Goal: Task Accomplishment & Management: Complete application form

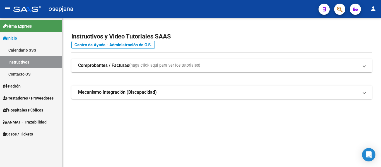
click at [32, 96] on span "Prestadores / Proveedores" at bounding box center [28, 98] width 51 height 6
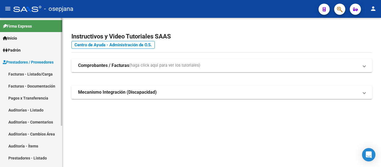
click at [31, 61] on span "Prestadores / Proveedores" at bounding box center [28, 62] width 51 height 6
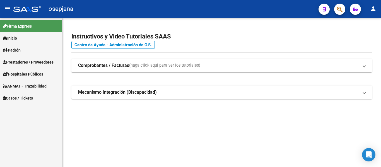
click at [38, 62] on span "Prestadores / Proveedores" at bounding box center [28, 62] width 51 height 6
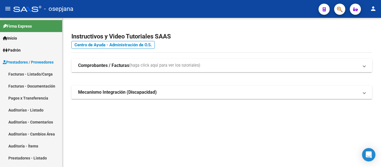
click at [158, 66] on span "(haga click aquí para ver los tutoriales)" at bounding box center [164, 65] width 71 height 6
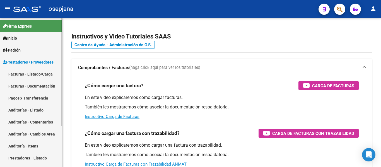
click at [53, 61] on span "Prestadores / Proveedores" at bounding box center [28, 62] width 51 height 6
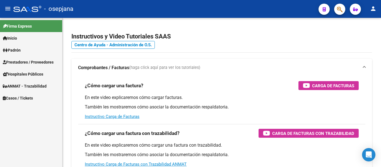
click at [43, 71] on mat-nav-list "Firma Express Inicio Calendario SSS Instructivos Contacto OS Padrón Afiliados E…" at bounding box center [31, 61] width 62 height 86
click at [43, 75] on span "Hospitales Públicos" at bounding box center [23, 74] width 40 height 6
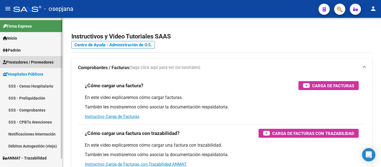
click at [46, 64] on span "Prestadores / Proveedores" at bounding box center [28, 62] width 51 height 6
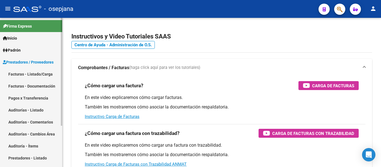
click at [43, 70] on link "Facturas - Listado/Carga" at bounding box center [31, 74] width 62 height 12
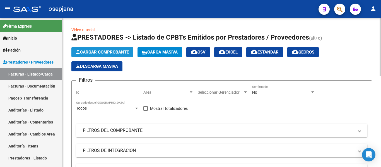
click at [92, 53] on span "Cargar Comprobante" at bounding box center [102, 52] width 53 height 5
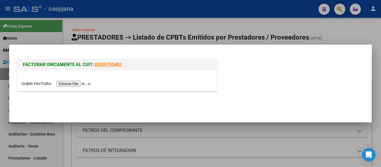
click at [78, 83] on input "file" at bounding box center [56, 84] width 71 height 6
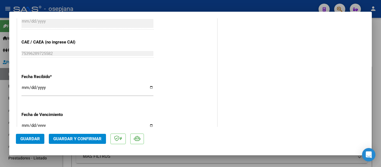
scroll to position [307, 0]
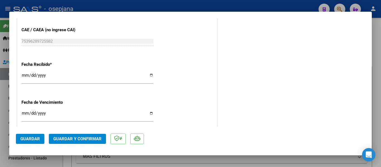
click at [27, 75] on input "[DATE]" at bounding box center [87, 77] width 132 height 9
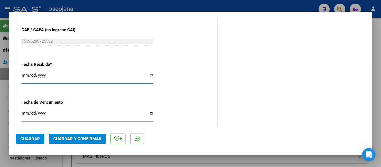
type input "[DATE]"
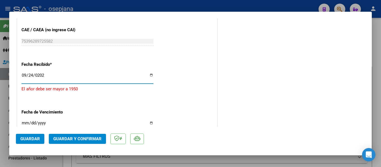
type input "[DATE]"
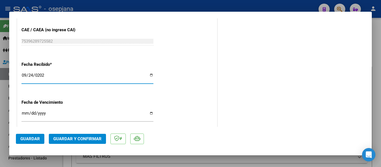
click at [27, 114] on input "Ingresar la fecha" at bounding box center [87, 115] width 132 height 9
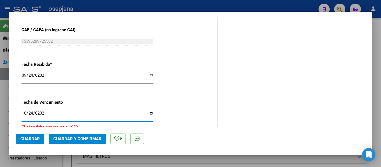
type input "[DATE]"
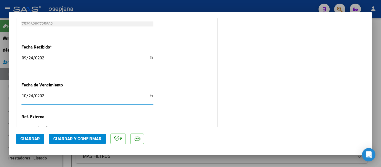
scroll to position [369, 0]
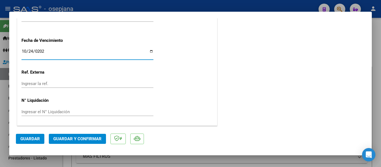
drag, startPoint x: 59, startPoint y: 81, endPoint x: 63, endPoint y: 82, distance: 3.9
click at [61, 82] on input "Ingresar la ref." at bounding box center [87, 83] width 132 height 5
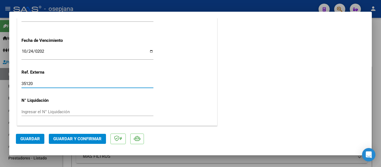
type input "35120"
click at [32, 135] on button "Guardar" at bounding box center [30, 139] width 28 height 10
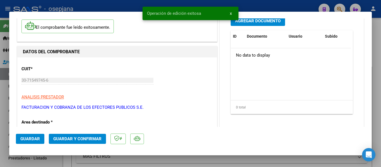
scroll to position [0, 0]
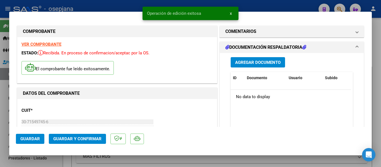
click at [245, 64] on span "Agregar Documento" at bounding box center [257, 62] width 45 height 5
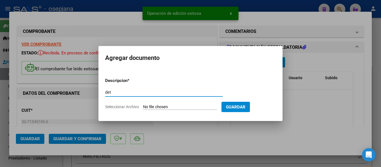
type input "det"
click at [178, 104] on form "Descripcion * det Escriba aquí una descripcion Seleccionar Archivo Guardar" at bounding box center [190, 93] width 171 height 41
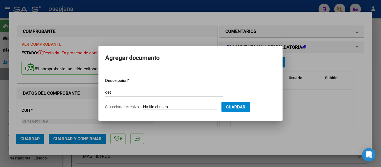
click at [180, 105] on input "Seleccionar Archivo" at bounding box center [180, 107] width 74 height 5
type input "C:\fakepath\fc 1-86298 det.pdf"
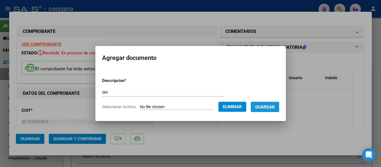
drag, startPoint x: 270, startPoint y: 108, endPoint x: 187, endPoint y: 85, distance: 86.1
click at [270, 107] on span "Guardar" at bounding box center [265, 107] width 20 height 5
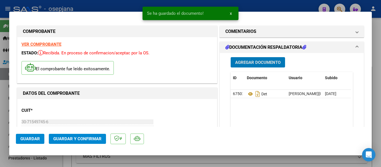
click at [78, 139] on span "Guardar y Confirmar" at bounding box center [77, 138] width 48 height 5
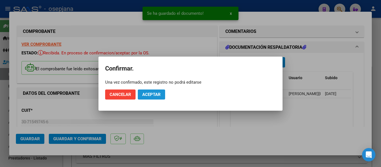
click at [155, 92] on span "Aceptar" at bounding box center [151, 94] width 18 height 5
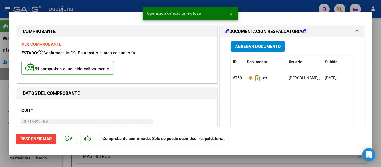
drag, startPoint x: 84, startPoint y: 6, endPoint x: 57, endPoint y: 27, distance: 34.3
click at [84, 6] on div at bounding box center [190, 83] width 381 height 167
type input "$ 0,00"
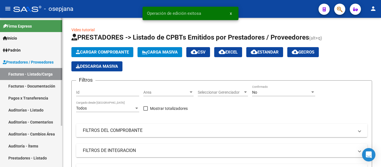
drag, startPoint x: 27, startPoint y: 109, endPoint x: 57, endPoint y: 92, distance: 34.3
click at [27, 109] on link "Auditorías - Listado" at bounding box center [31, 110] width 62 height 12
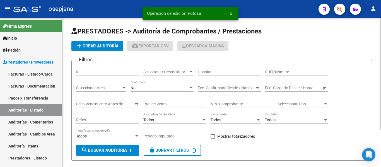
click at [92, 44] on span "add Crear Auditoría" at bounding box center [97, 46] width 43 height 5
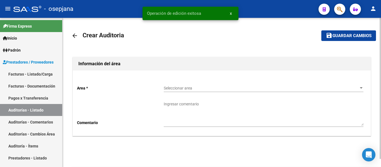
click at [173, 85] on div "Seleccionar area Seleccionar area" at bounding box center [264, 86] width 200 height 11
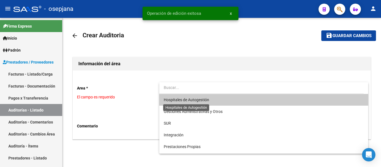
click at [183, 101] on span "Hospitales de Autogestión" at bounding box center [186, 100] width 45 height 4
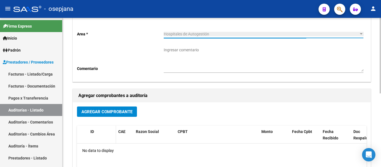
scroll to position [56, 0]
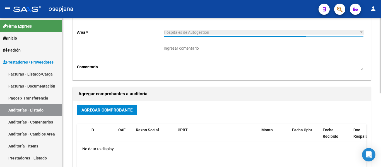
click at [102, 109] on span "Agregar Comprobante" at bounding box center [106, 110] width 51 height 5
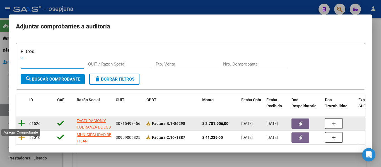
click at [23, 122] on icon at bounding box center [21, 123] width 7 height 8
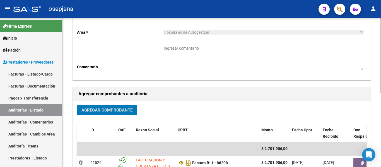
scroll to position [0, 0]
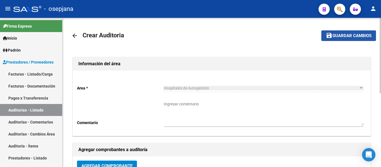
click at [342, 37] on span "Guardar cambios" at bounding box center [351, 35] width 39 height 5
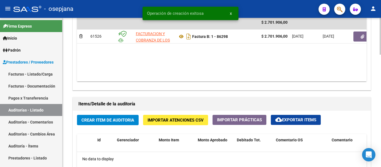
scroll to position [335, 0]
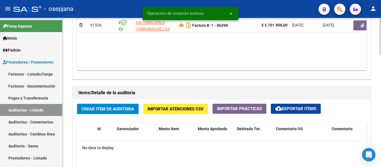
click at [104, 109] on span "Crear Item de Auditoria" at bounding box center [107, 109] width 53 height 5
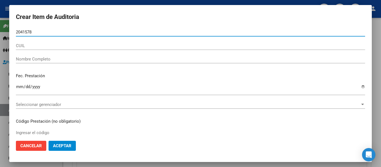
type input "20415784"
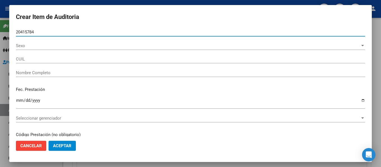
type input "27204157842"
type input "[PERSON_NAME]"
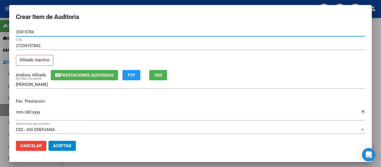
type input "20415784"
click at [155, 76] on span "SSS" at bounding box center [159, 75] width 8 height 5
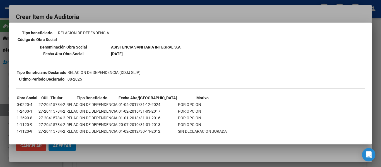
scroll to position [98, 0]
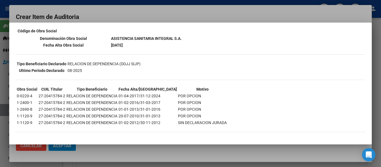
drag, startPoint x: 261, startPoint y: 12, endPoint x: 251, endPoint y: 15, distance: 10.7
click at [261, 12] on div at bounding box center [190, 83] width 381 height 167
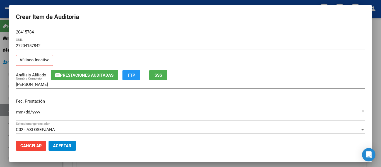
drag, startPoint x: 18, startPoint y: 111, endPoint x: 25, endPoint y: 111, distance: 7.3
click at [22, 111] on input "Ingresar la fecha" at bounding box center [190, 114] width 349 height 9
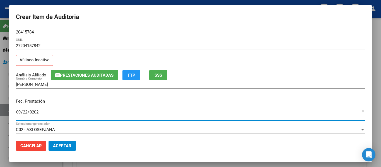
type input "[DATE]"
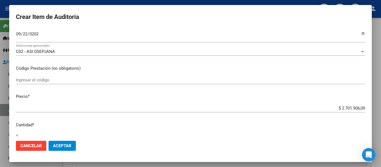
scroll to position [84, 0]
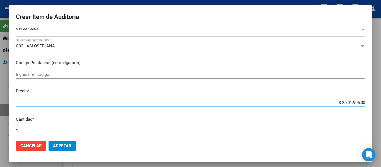
drag, startPoint x: 331, startPoint y: 102, endPoint x: 380, endPoint y: 95, distance: 49.9
click at [381, 95] on div "Crear Item de Auditoria 20415784 Nro Documento 27204157842 CUIL Afiliado Inacti…" at bounding box center [190, 83] width 381 height 167
type input "$ 0,01"
type input "$ 0,10"
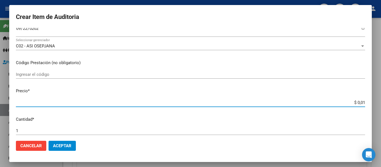
type input "$ 0,10"
type input "$ 1,03"
type input "$ 10,32"
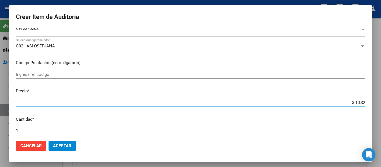
type input "$ 103,27"
type input "$ 1.032,70"
type input "$ 10.327,00"
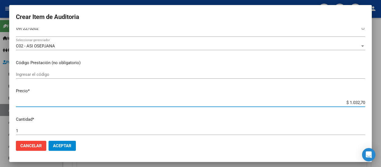
type input "$ 10.327,00"
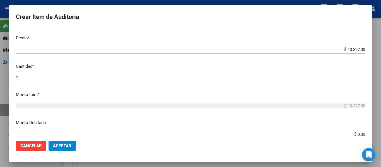
scroll to position [223, 0]
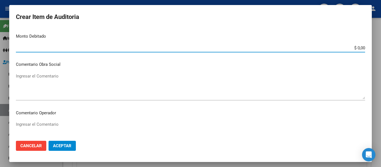
drag, startPoint x: 344, startPoint y: 47, endPoint x: 381, endPoint y: 29, distance: 40.9
click at [381, 32] on div "Crear Item de Auditoria 20415784 Nro Documento 27204157842 CUIL Afiliado Inacti…" at bounding box center [190, 83] width 381 height 167
type input "$ 10.327,00"
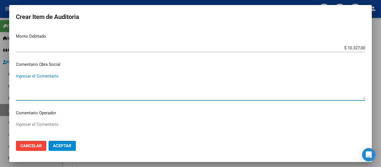
click at [53, 84] on textarea "Ingresar el Comentario" at bounding box center [190, 86] width 349 height 26
drag, startPoint x: 12, startPoint y: 73, endPoint x: 0, endPoint y: 72, distance: 11.7
click at [0, 72] on div "Crear Item de Auditoria 20415784 Nro Documento 27204157842 CUIL Afiliado Inacti…" at bounding box center [190, 83] width 381 height 167
type textarea "facturar a ASI"
click at [72, 116] on p "Comentario Operador" at bounding box center [190, 113] width 349 height 6
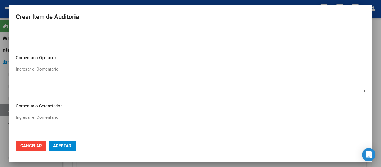
scroll to position [279, 0]
click at [44, 93] on div "Ingresar el Comentario" at bounding box center [190, 78] width 349 height 28
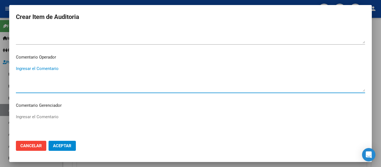
click at [44, 85] on textarea "Ingresar el Comentario" at bounding box center [190, 79] width 349 height 26
paste textarea "facturar a ASI"
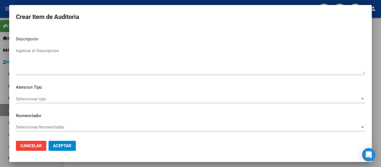
scroll to position [394, 0]
type textarea "facturar a ASI"
click at [39, 98] on div "Seleccionar tipo Seleccionar tipo" at bounding box center [190, 99] width 349 height 8
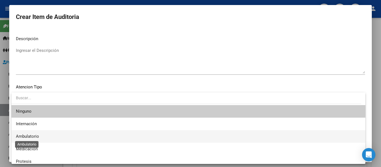
click at [26, 136] on span "Ambulatorio" at bounding box center [27, 136] width 23 height 5
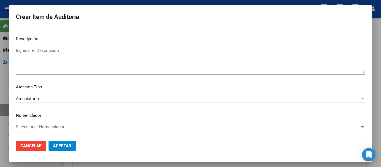
click at [27, 127] on span "Seleccionar Nomenclador" at bounding box center [188, 126] width 344 height 5
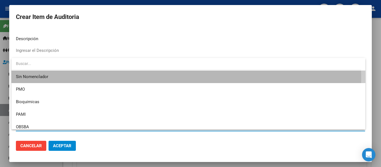
drag, startPoint x: 39, startPoint y: 79, endPoint x: 51, endPoint y: 112, distance: 34.8
click at [41, 80] on span "Sin Nomenclador" at bounding box center [188, 77] width 345 height 13
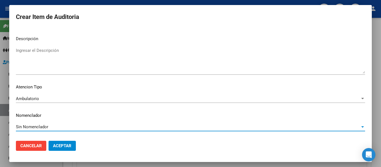
click at [69, 148] on span "Aceptar" at bounding box center [62, 145] width 18 height 5
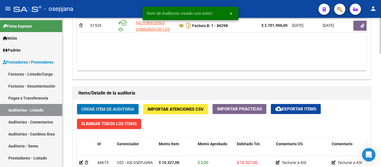
scroll to position [335, 0]
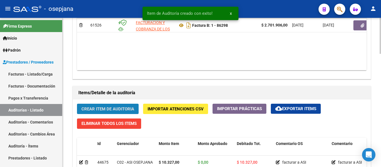
click at [97, 110] on span "Crear Item de Auditoria" at bounding box center [107, 109] width 53 height 5
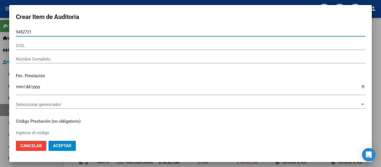
type input "94527213"
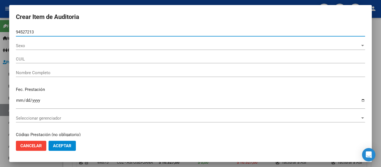
type input "27945272134"
type input "AVALOS PATI?O [PERSON_NAME] -"
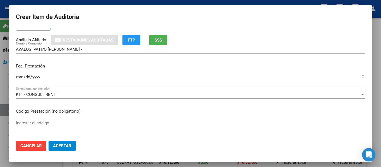
scroll to position [84, 0]
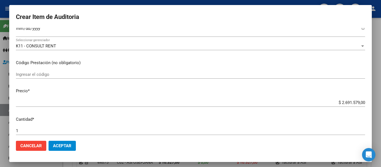
type input "94527213"
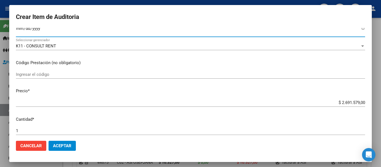
scroll to position [82, 0]
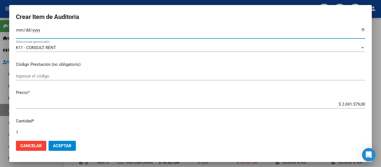
drag, startPoint x: 20, startPoint y: 31, endPoint x: 25, endPoint y: 30, distance: 5.4
click at [20, 31] on input "Ingresar la fecha" at bounding box center [190, 32] width 349 height 9
type input "[DATE]"
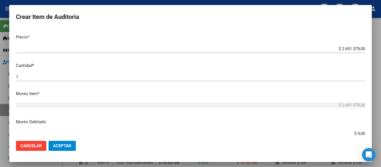
scroll to position [138, 0]
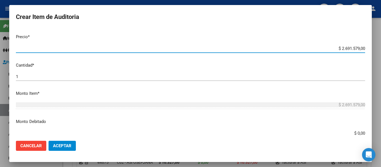
drag, startPoint x: 336, startPoint y: 48, endPoint x: 380, endPoint y: 35, distance: 45.7
click at [381, 38] on div "Crear Item de Auditoria 94527213 Nro Documento 27945272134 CUIL Afiliado Activo…" at bounding box center [190, 83] width 381 height 167
type input "$ 0,02"
type input "$ 0,24"
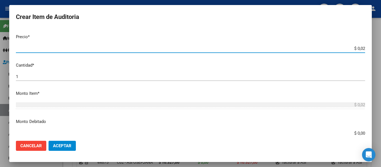
type input "$ 0,24"
type input "$ 2,41"
type input "$ 24,17"
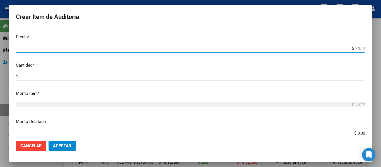
type input "$ 241,77"
type input "$ 2.417,74"
type input "$ 24.177,40"
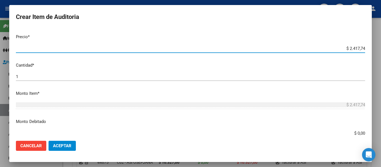
type input "$ 24.177,40"
type input "$ 241.774,00"
type input "$ 2.417.740,00"
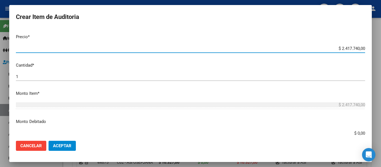
click at [378, 93] on div at bounding box center [190, 83] width 381 height 167
